Goal: Task Accomplishment & Management: Complete application form

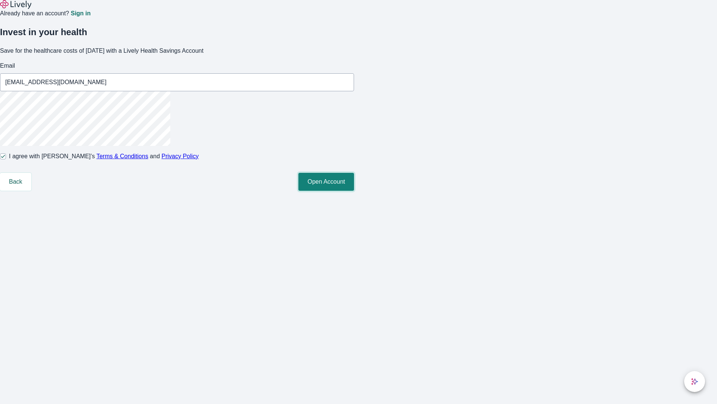
click at [354, 191] on button "Open Account" at bounding box center [327, 182] width 56 height 18
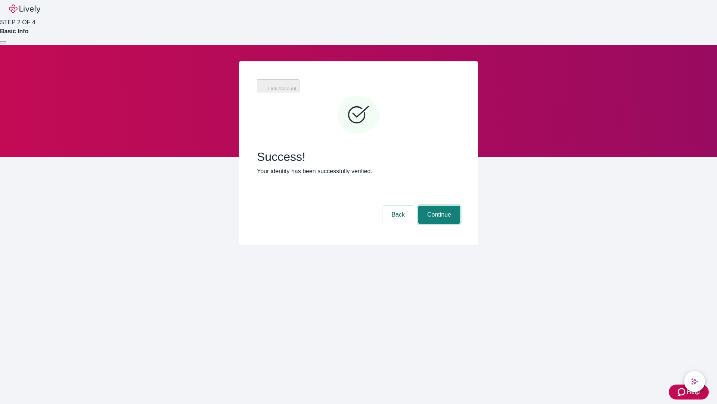
click at [438, 206] on button "Continue" at bounding box center [440, 215] width 42 height 18
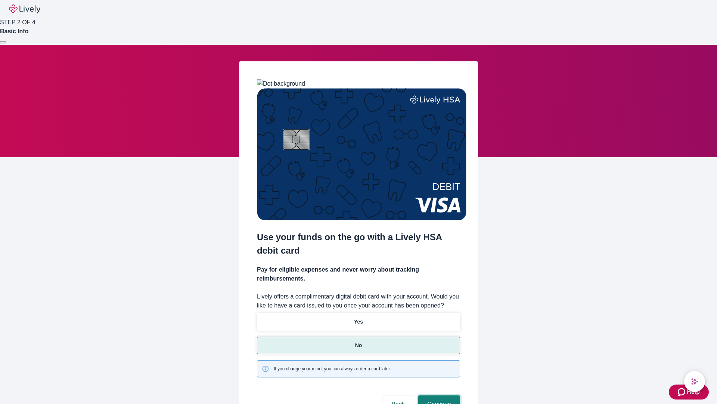
click at [438, 395] on button "Continue" at bounding box center [440, 404] width 42 height 18
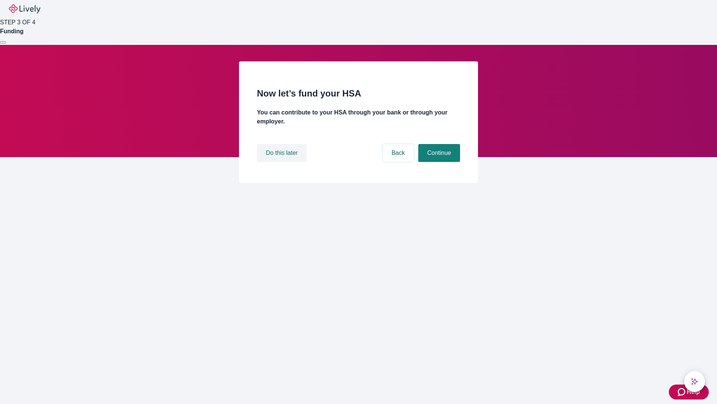
click at [283, 162] on button "Do this later" at bounding box center [282, 153] width 50 height 18
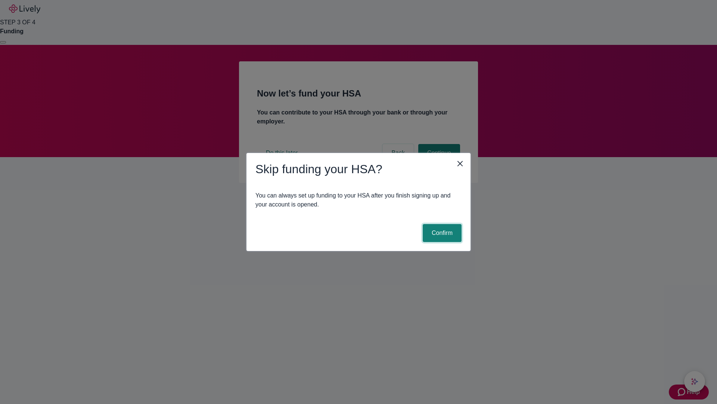
click at [441, 233] on button "Confirm" at bounding box center [442, 233] width 39 height 18
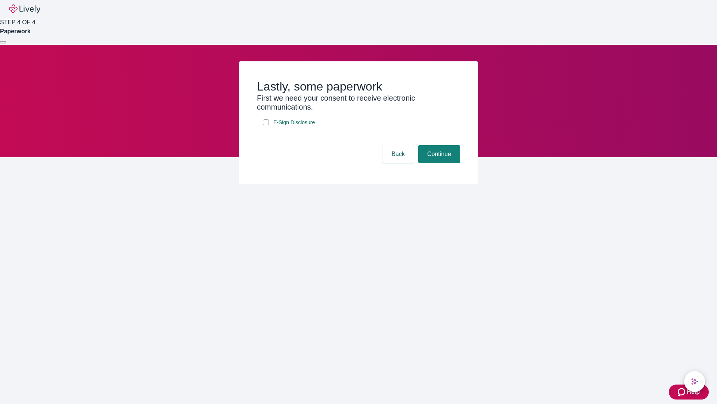
click at [266, 125] on input "E-Sign Disclosure" at bounding box center [266, 122] width 6 height 6
checkbox input "true"
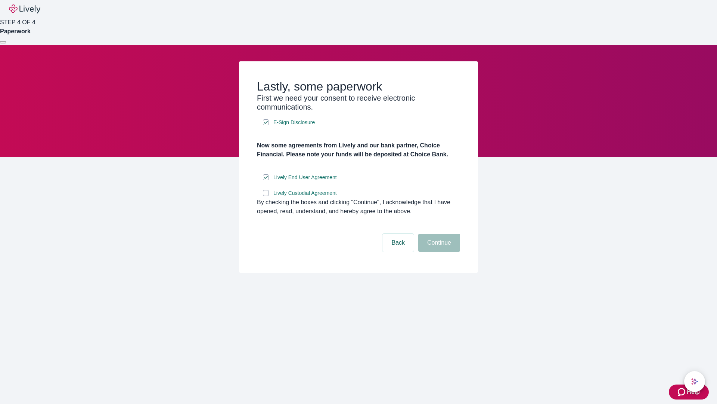
click at [266, 196] on input "Lively Custodial Agreement" at bounding box center [266, 193] width 6 height 6
checkbox input "true"
click at [438, 251] on button "Continue" at bounding box center [440, 243] width 42 height 18
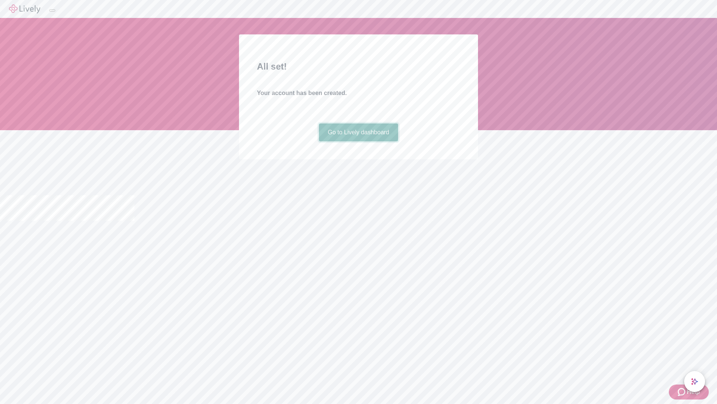
click at [358, 141] on link "Go to Lively dashboard" at bounding box center [359, 132] width 80 height 18
